Goal: Transaction & Acquisition: Purchase product/service

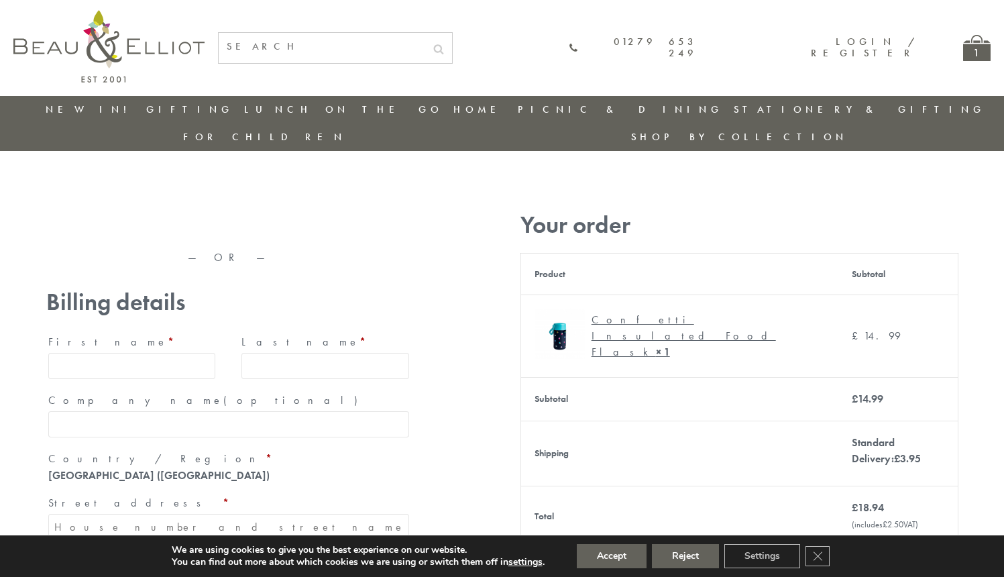
type input "[EMAIL_ADDRESS][DOMAIN_NAME]"
type input "[PERSON_NAME]"
type input "23, [GEOGRAPHIC_DATA], [GEOGRAPHIC_DATA]"
type input "[GEOGRAPHIC_DATA]"
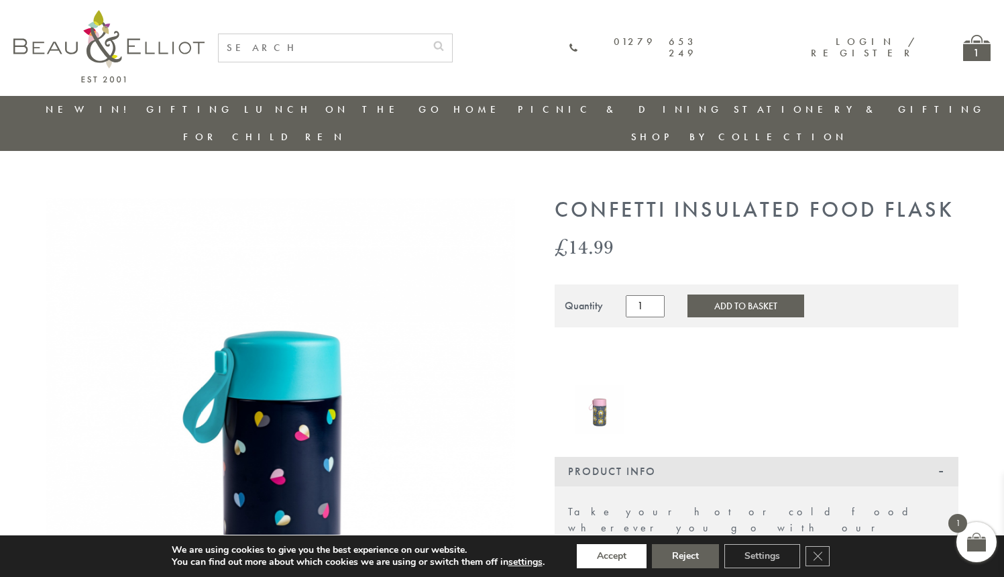
click at [612, 556] on button "Accept" at bounding box center [612, 556] width 70 height 24
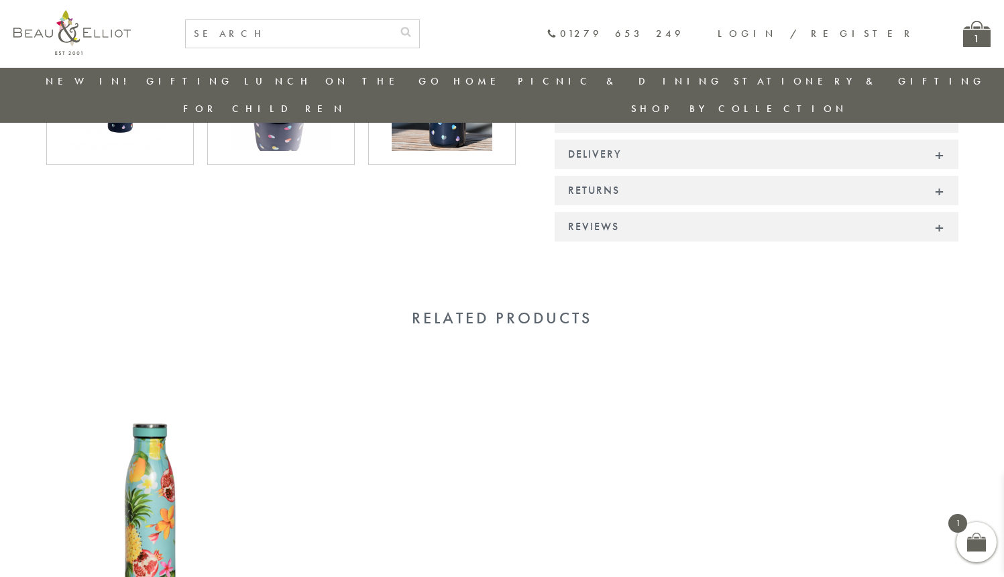
scroll to position [1003, 0]
